Goal: Transaction & Acquisition: Book appointment/travel/reservation

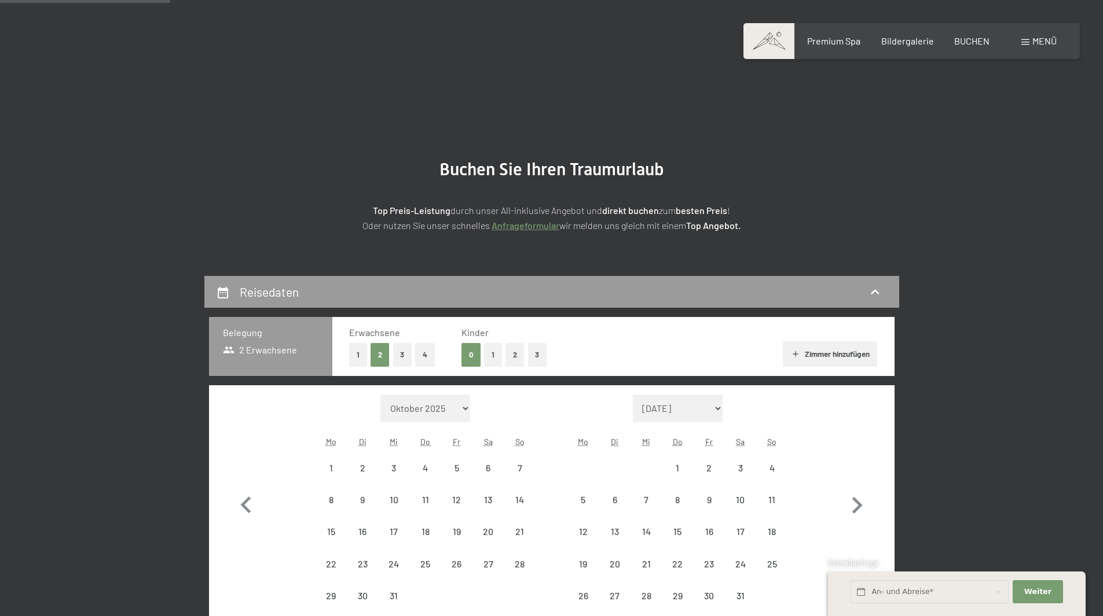
click at [858, 497] on icon "button" at bounding box center [857, 505] width 10 height 17
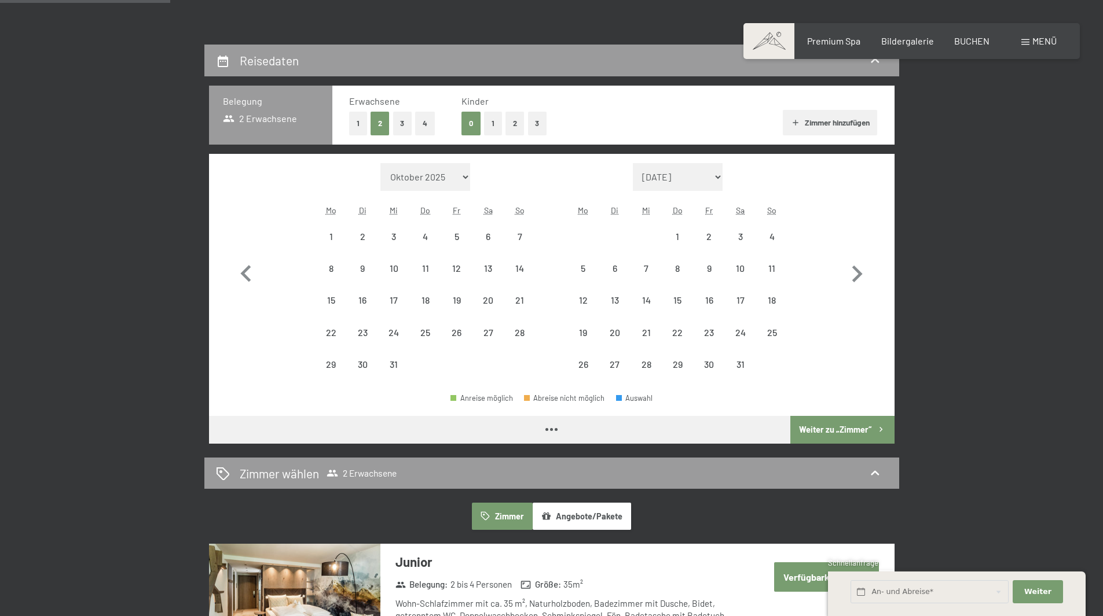
click at [858, 276] on icon "button" at bounding box center [857, 274] width 10 height 17
select select "[DATE]"
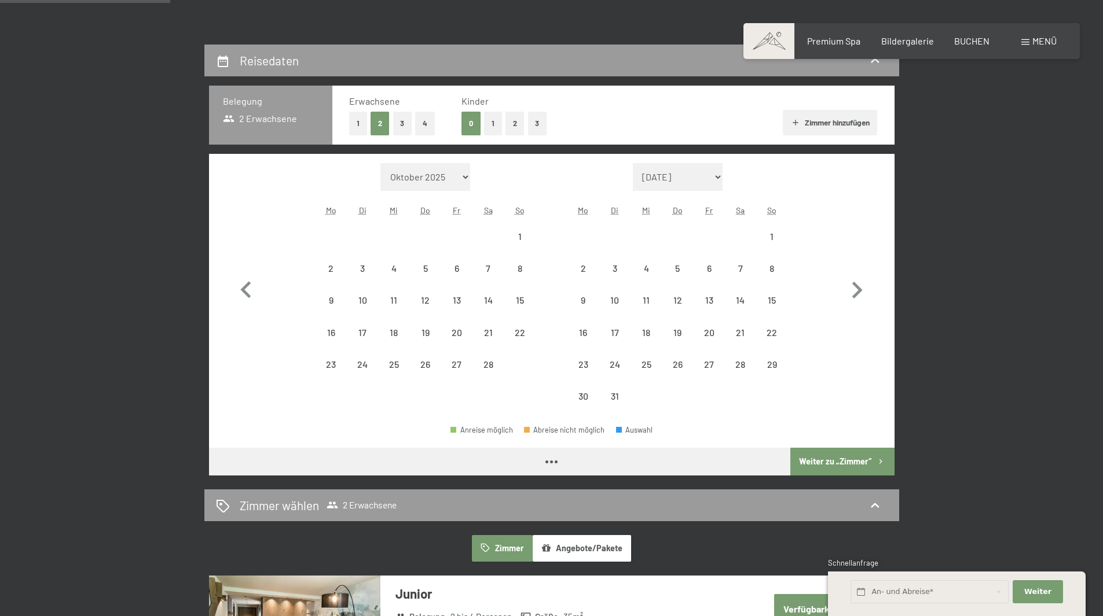
select select "[DATE]"
click at [858, 276] on icon "button" at bounding box center [857, 291] width 34 height 34
select select "[DATE]"
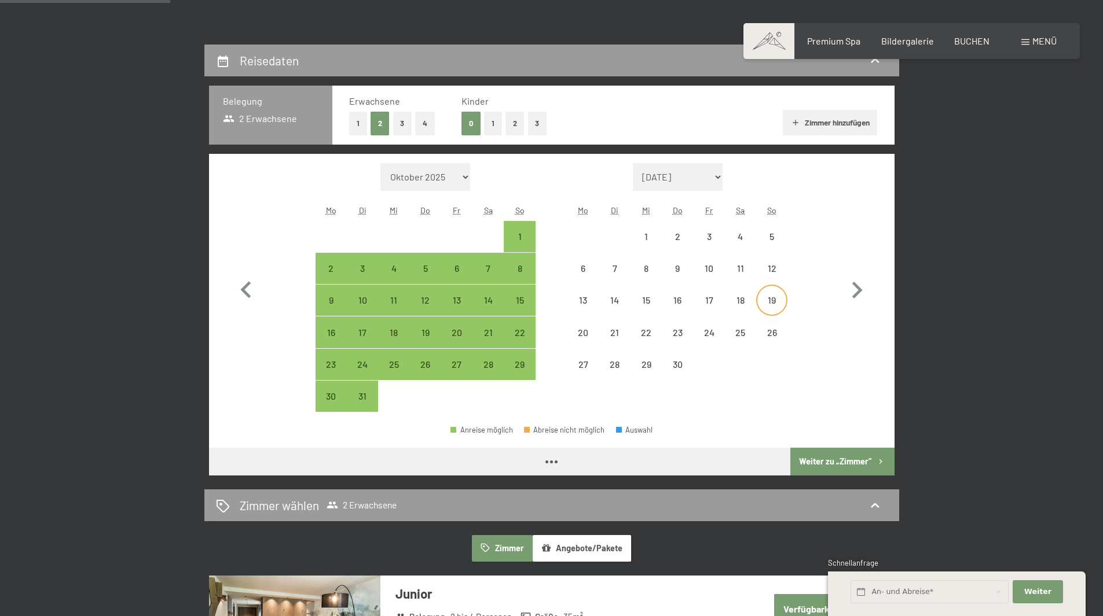
select select "[DATE]"
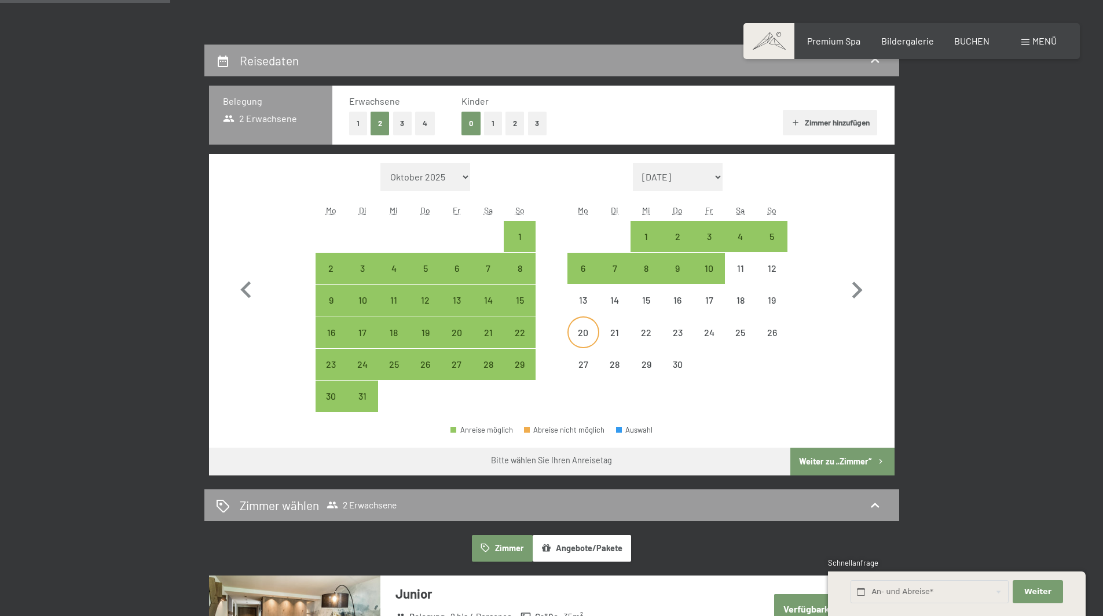
click at [589, 336] on div "20" at bounding box center [582, 342] width 29 height 29
select select "[DATE]"
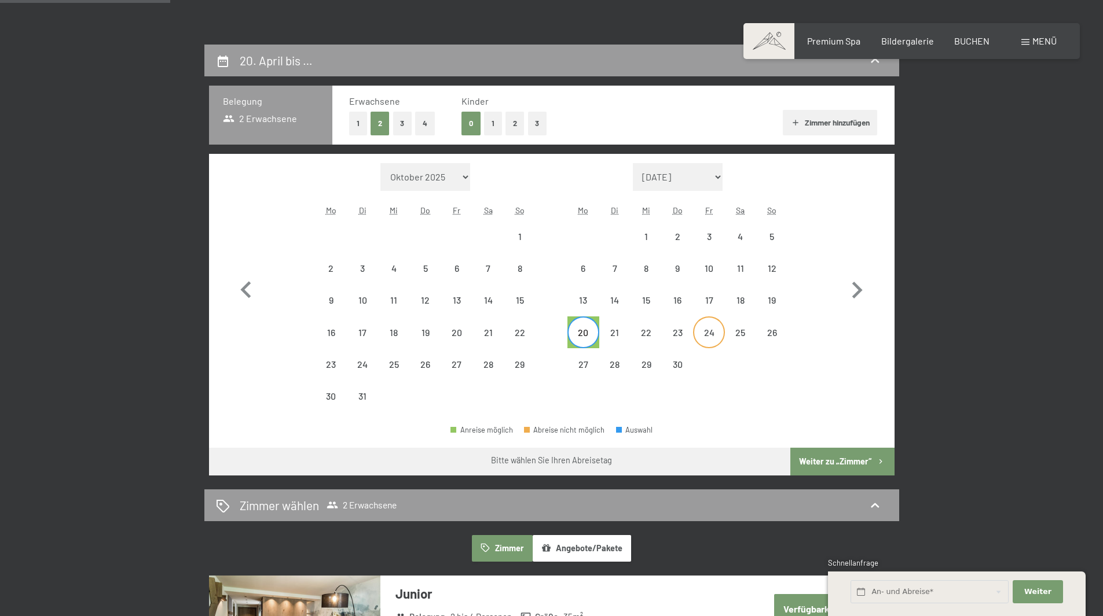
click at [710, 335] on div "24" at bounding box center [708, 342] width 29 height 29
select select "[DATE]"
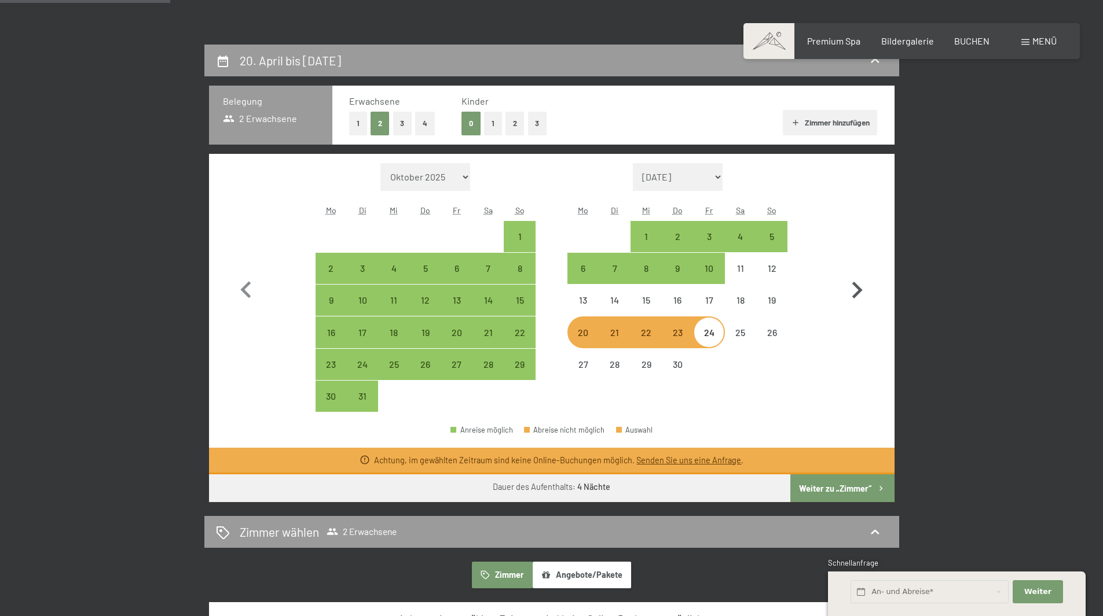
click at [861, 294] on icon "button" at bounding box center [857, 291] width 34 height 34
select select "[DATE]"
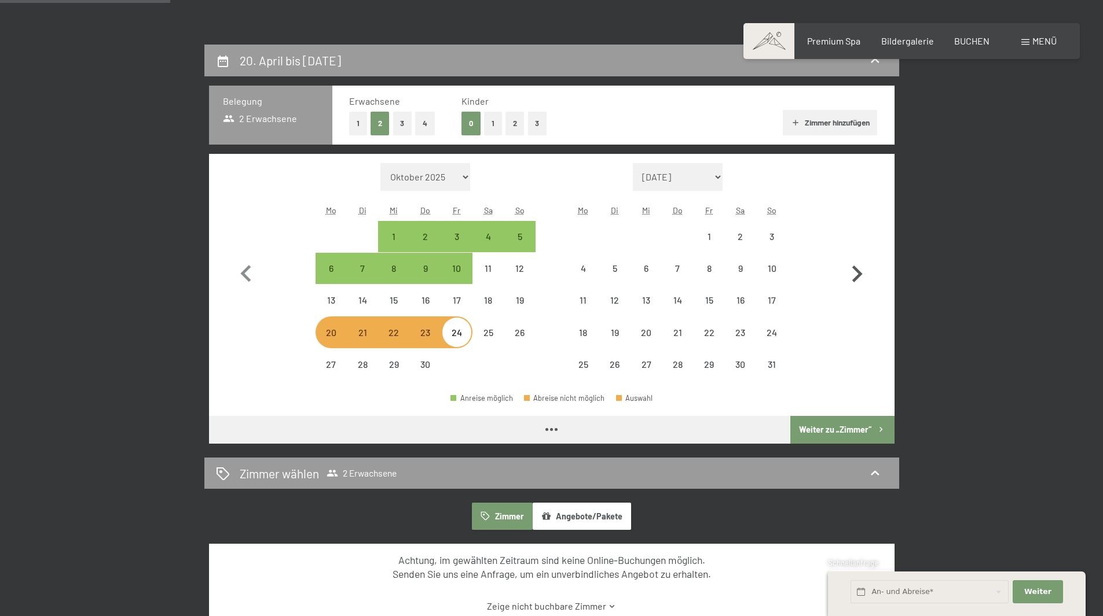
click at [861, 294] on button "button" at bounding box center [857, 272] width 34 height 218
select select "[DATE]"
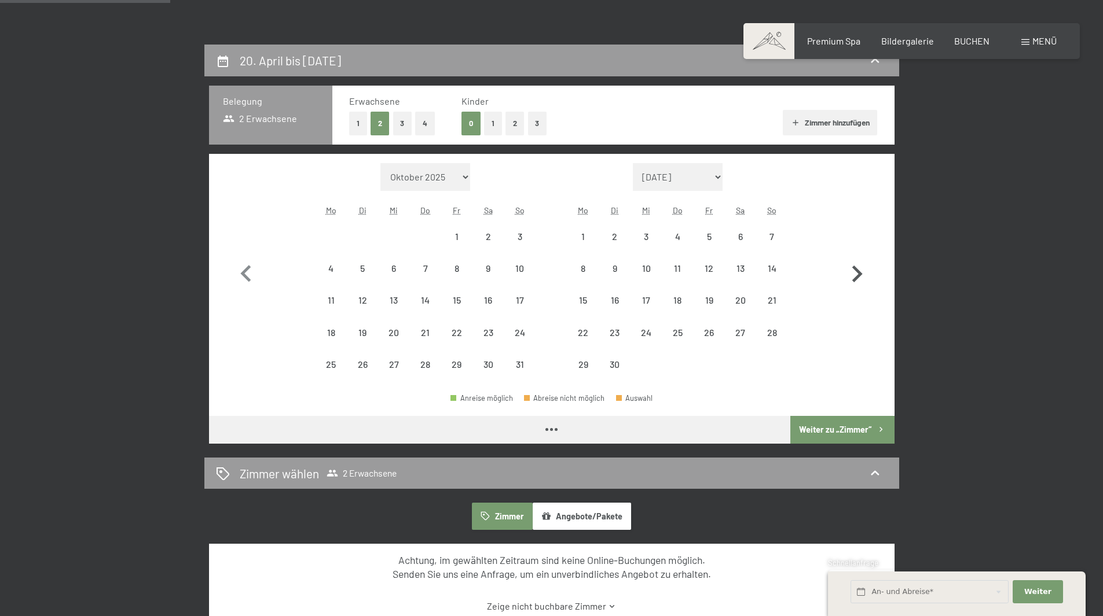
click at [861, 294] on button "button" at bounding box center [857, 272] width 34 height 218
select select "[DATE]"
click at [861, 294] on button "button" at bounding box center [857, 272] width 34 height 218
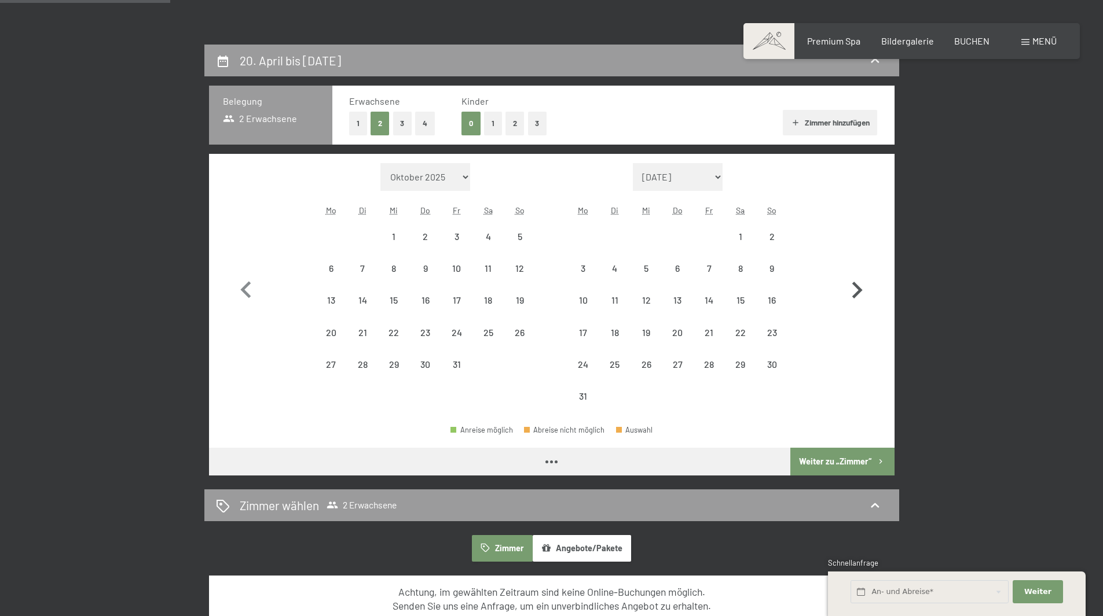
click at [861, 294] on icon "button" at bounding box center [857, 291] width 34 height 34
select select "[DATE]"
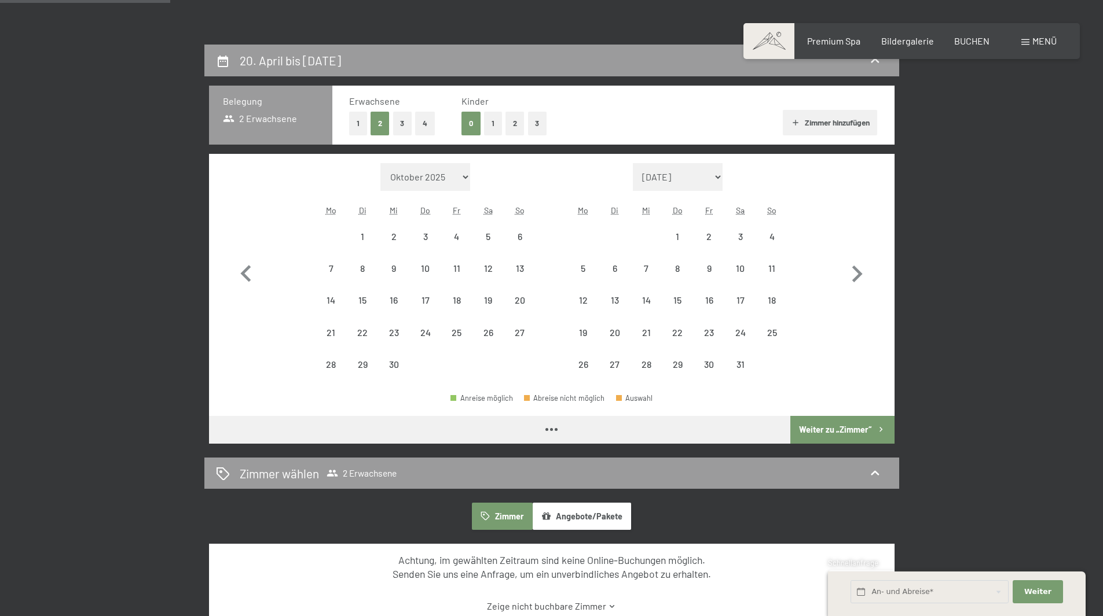
select select "[DATE]"
